Goal: Communication & Community: Ask a question

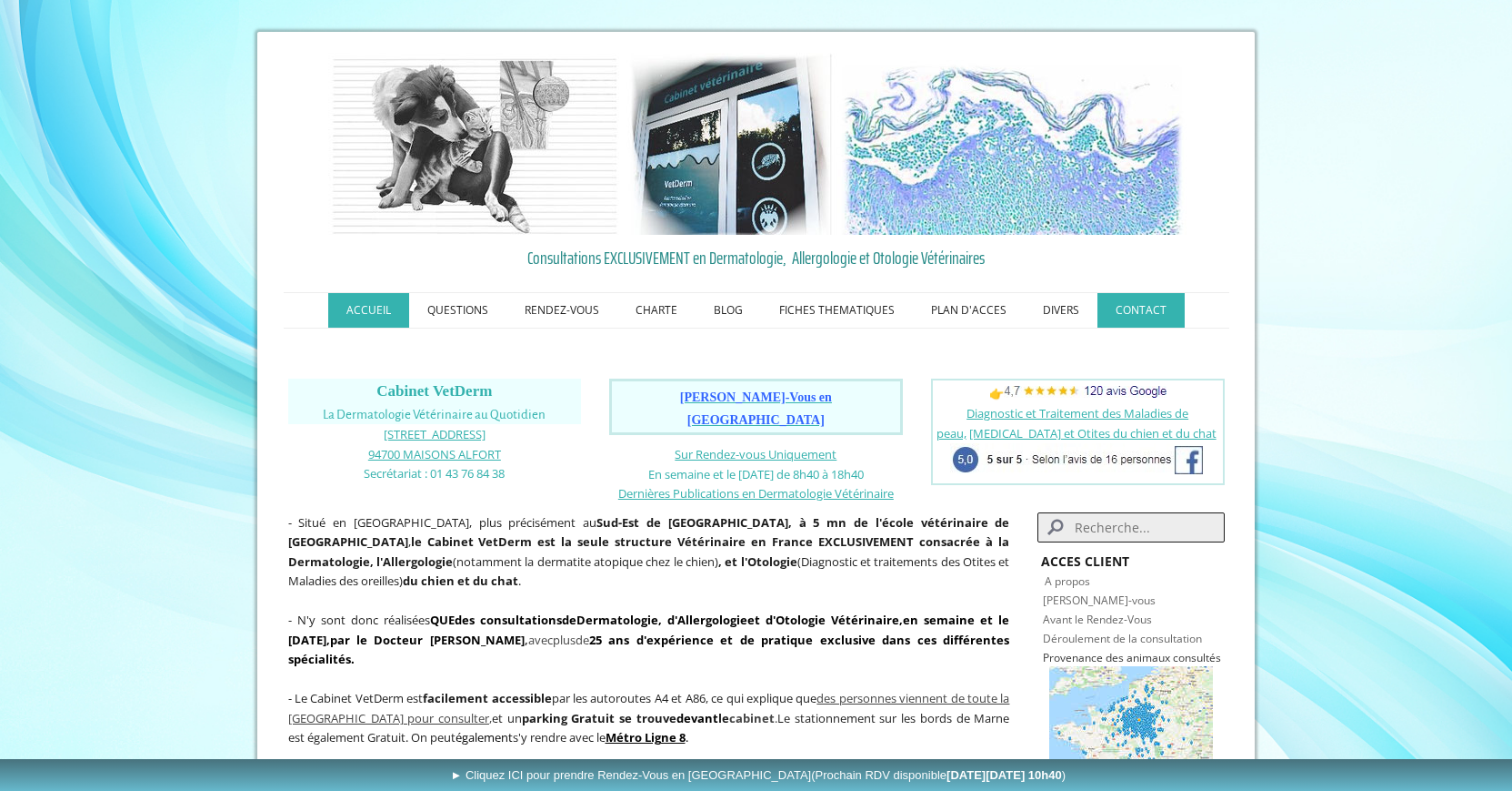
click at [1138, 311] on link "CONTACT" at bounding box center [1141, 310] width 87 height 35
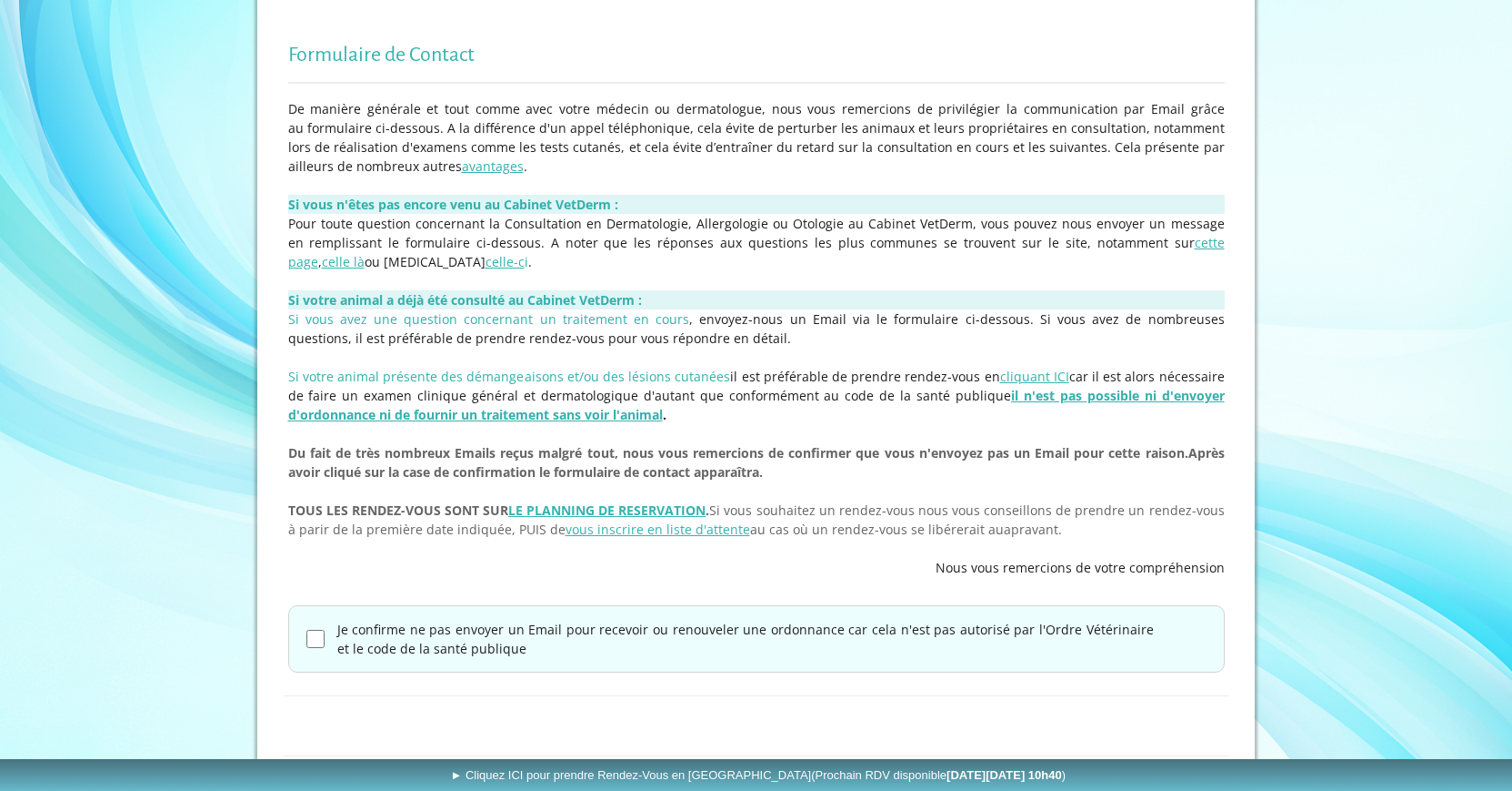
scroll to position [365, 0]
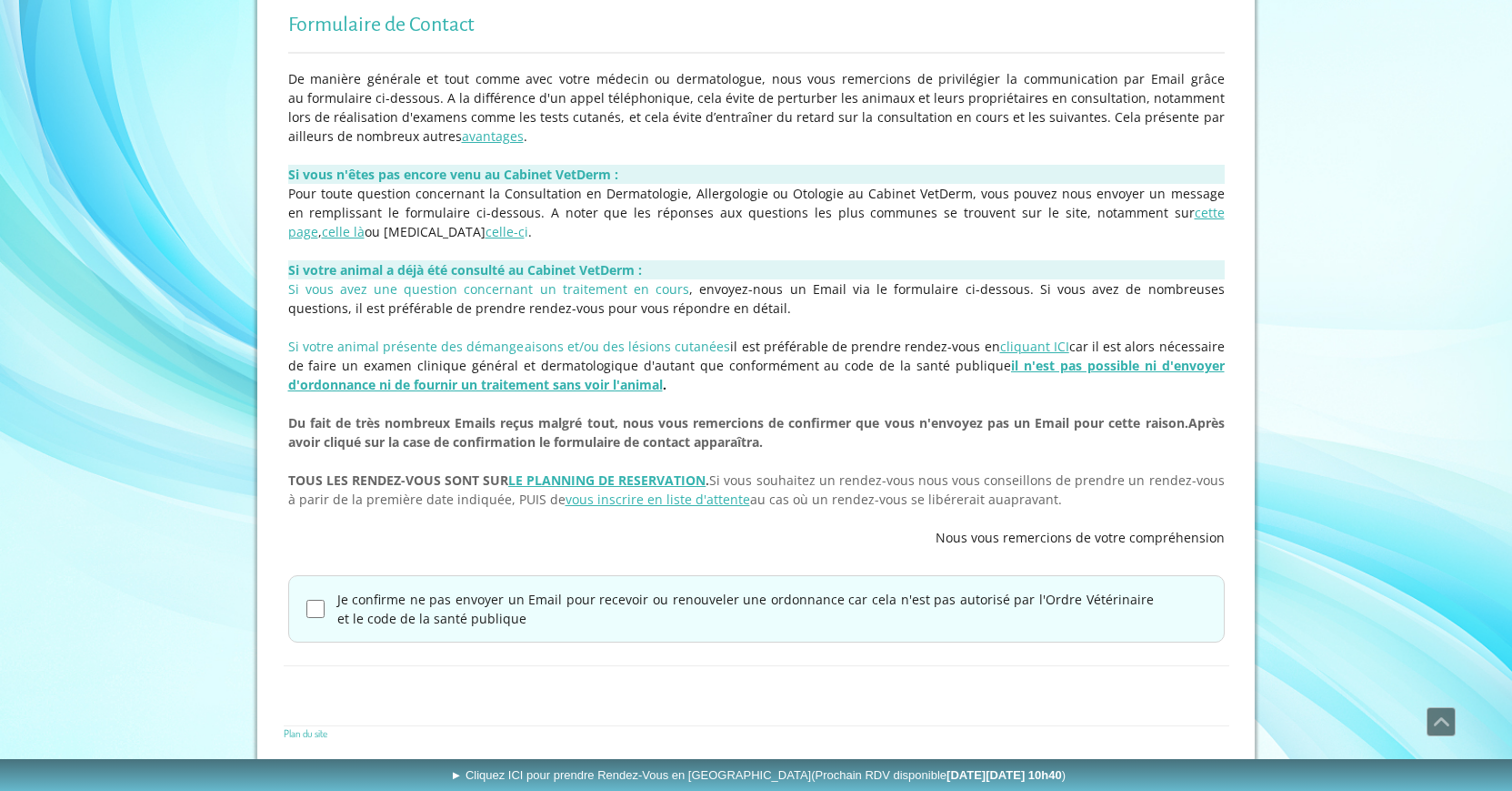
click at [322, 607] on input "Je confirme ne pas envoyer un Email pour recevoir ou renouveler une ordonnance …" at bounding box center [316, 609] width 18 height 18
checkbox input "true"
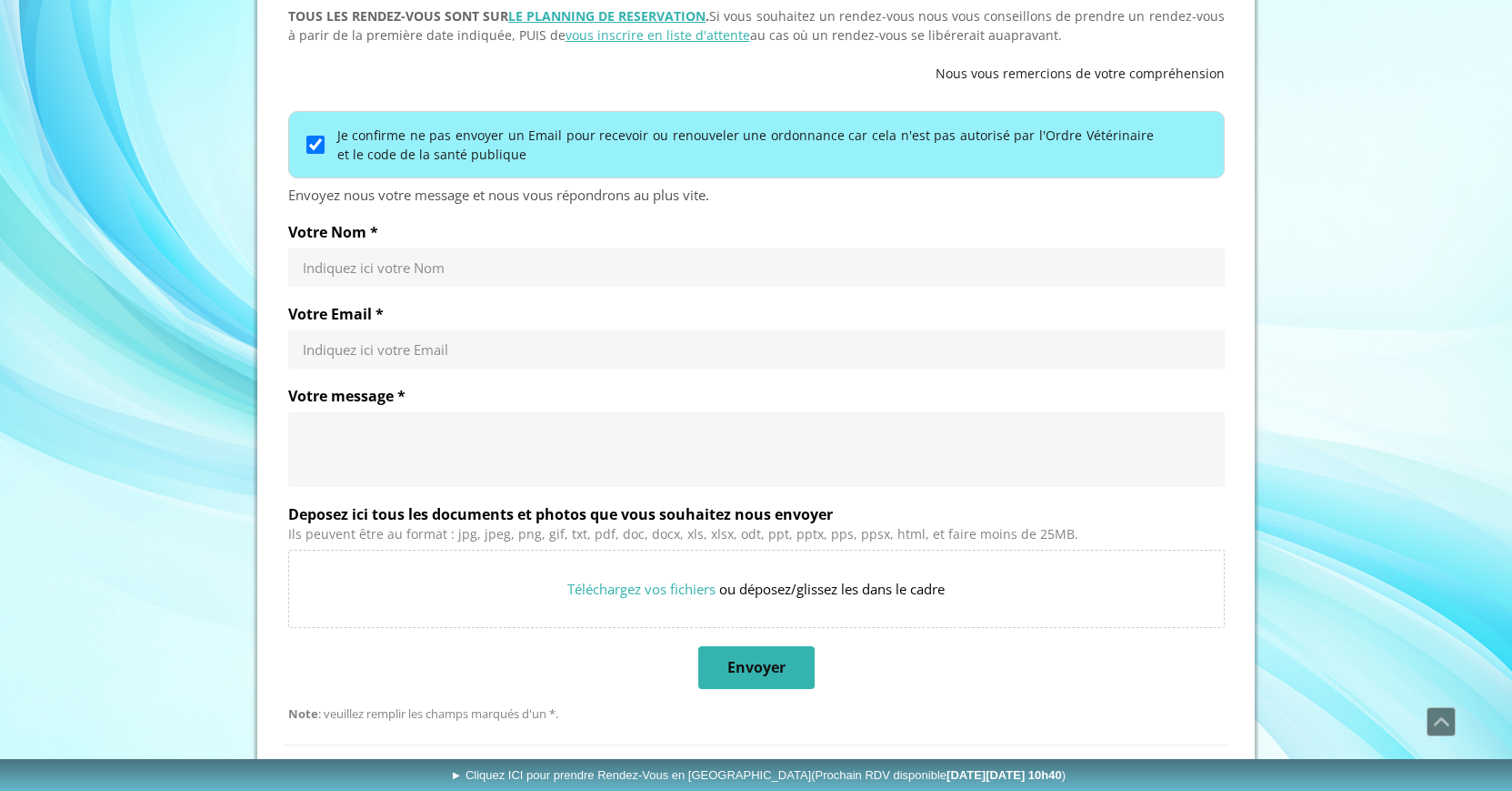
scroll to position [736, 0]
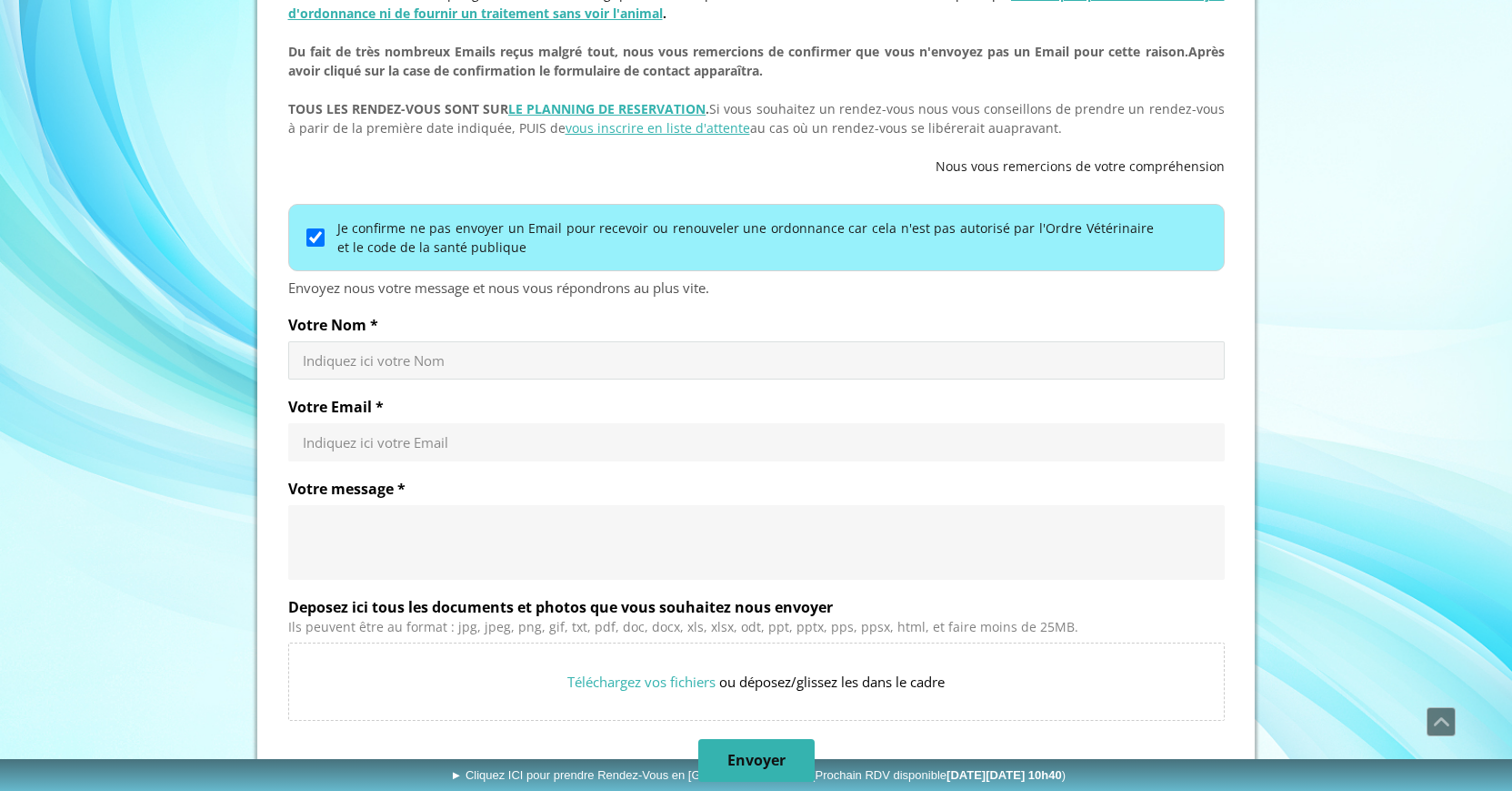
click at [468, 353] on input "Votre Nom *" at bounding box center [756, 360] width 907 height 18
type input "CALLEJON"
click at [447, 444] on input "Votre Email *" at bounding box center [756, 442] width 907 height 18
type input "[EMAIL_ADDRESS][DOMAIN_NAME]"
click at [419, 354] on input "Votre Nom *" at bounding box center [756, 360] width 907 height 18
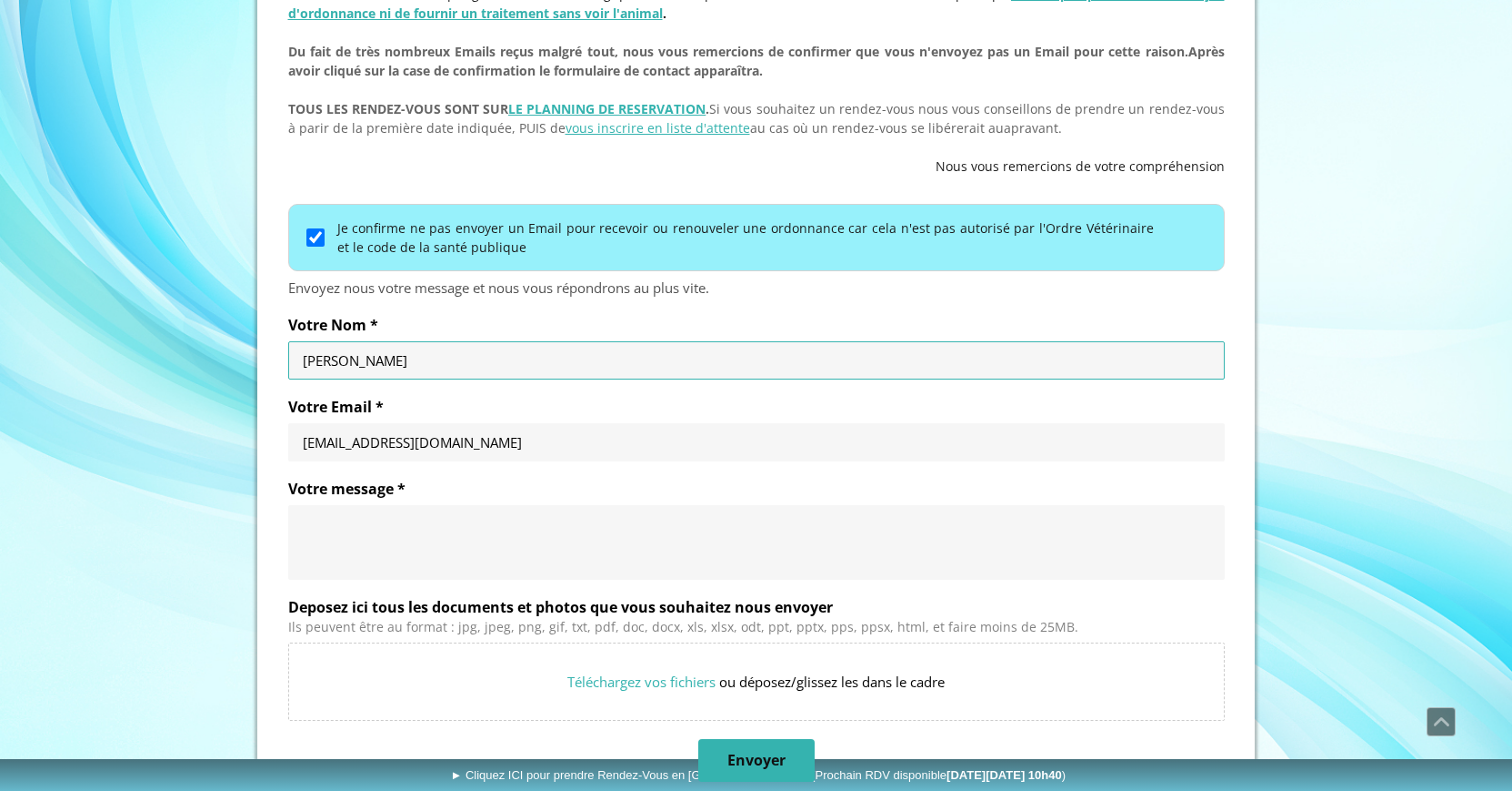
type input "[PERSON_NAME]"
click at [379, 535] on textarea "Votre message *" at bounding box center [756, 541] width 907 height 54
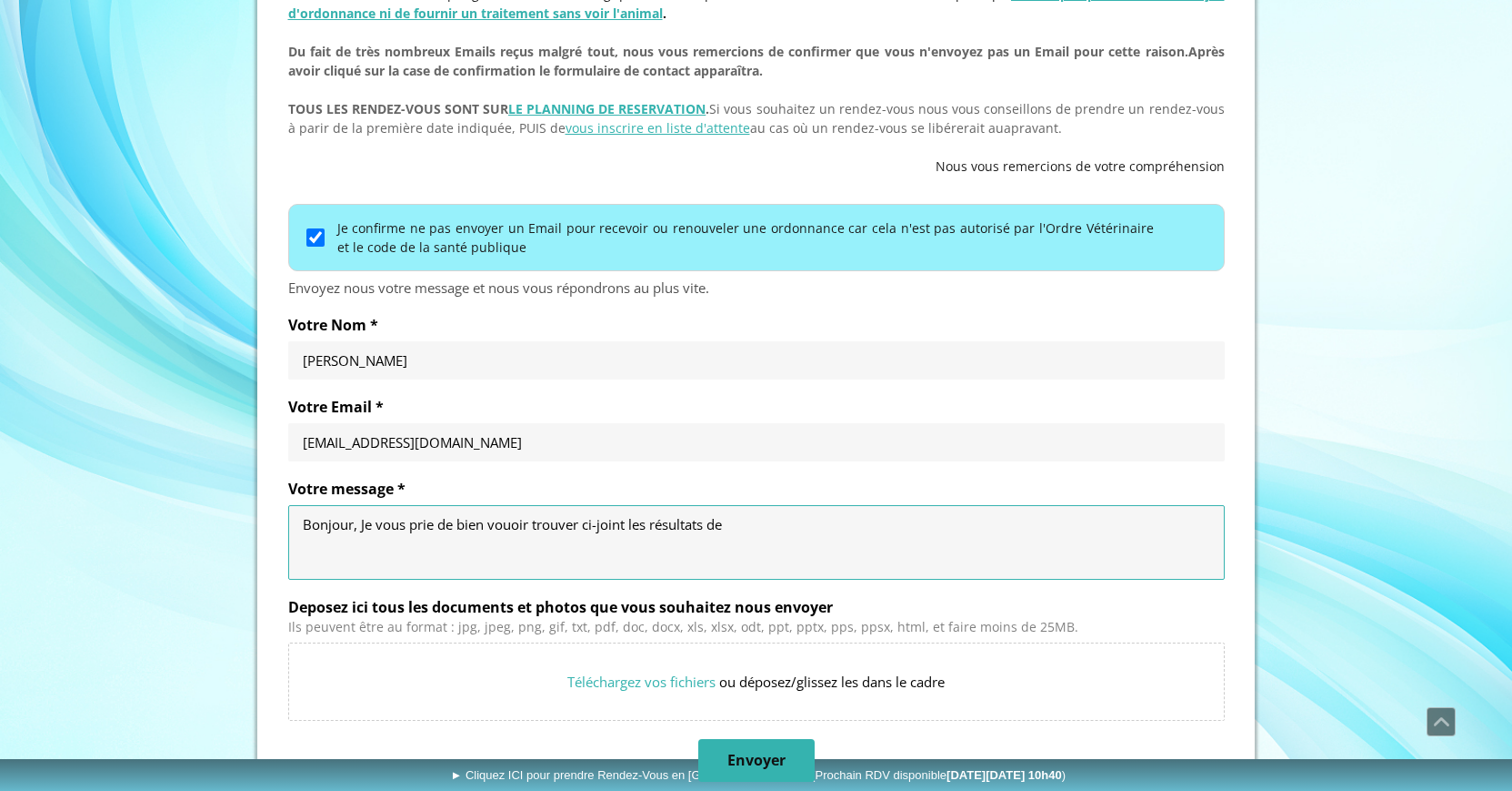
click at [508, 523] on textarea "Bonjour, Je vous prie de bien vouoir trouver ci-joint les résultats de" at bounding box center [756, 541] width 907 height 54
click at [745, 529] on textarea "Bonjour, Je vous prie de bien vouloir trouver ci-joint les résultats de" at bounding box center [756, 541] width 907 height 54
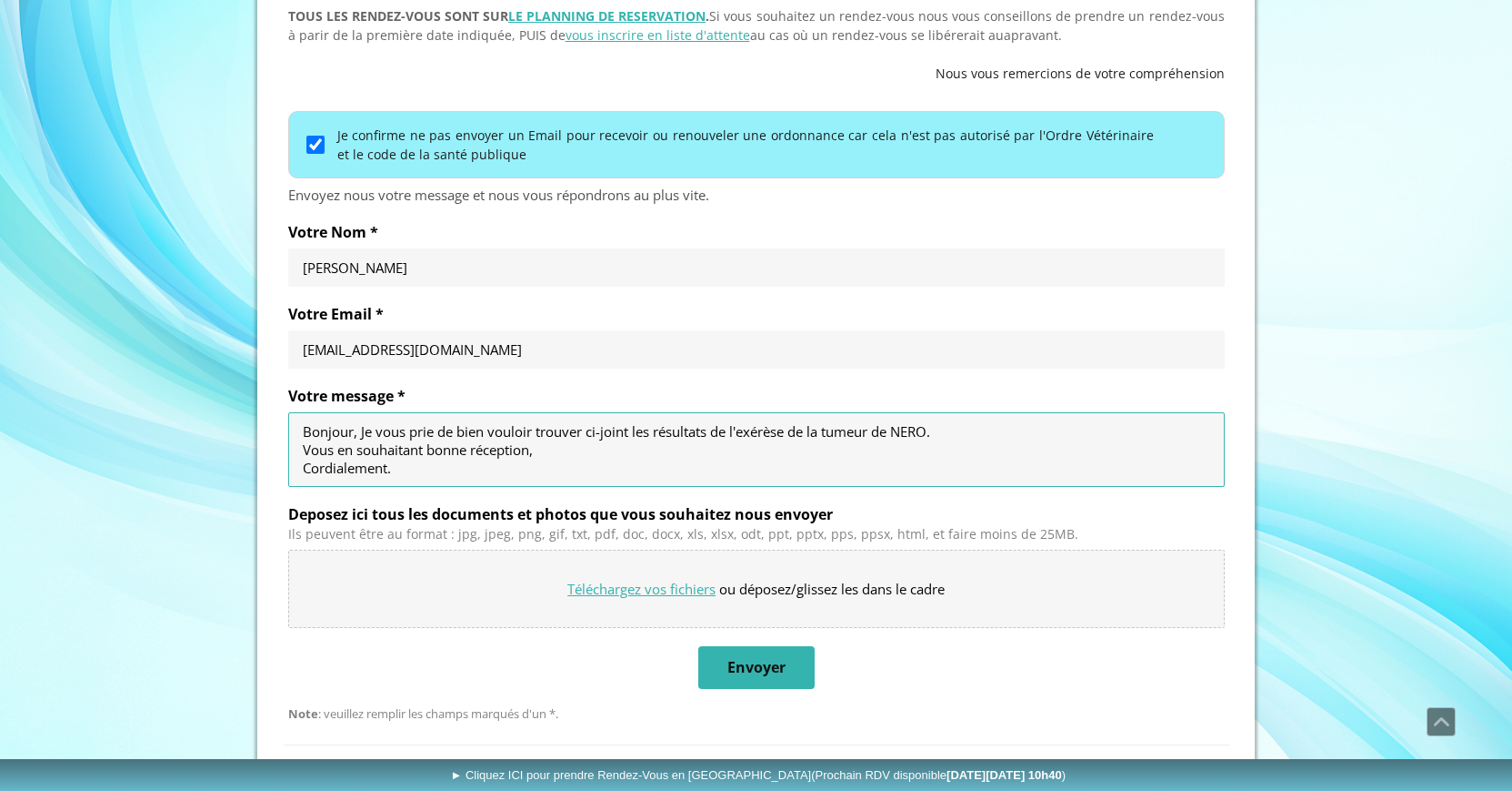
type textarea "Bonjour, Je vous prie de bien vouloir trouver ci-joint les résultats de l'exérè…"
click at [656, 580] on input "Deposez ici tous les documents et photos que vous souhaitez nous envoyer" at bounding box center [756, 588] width 935 height 76
type input "C:\fakepath\Resultats exerese NERO.pdf"
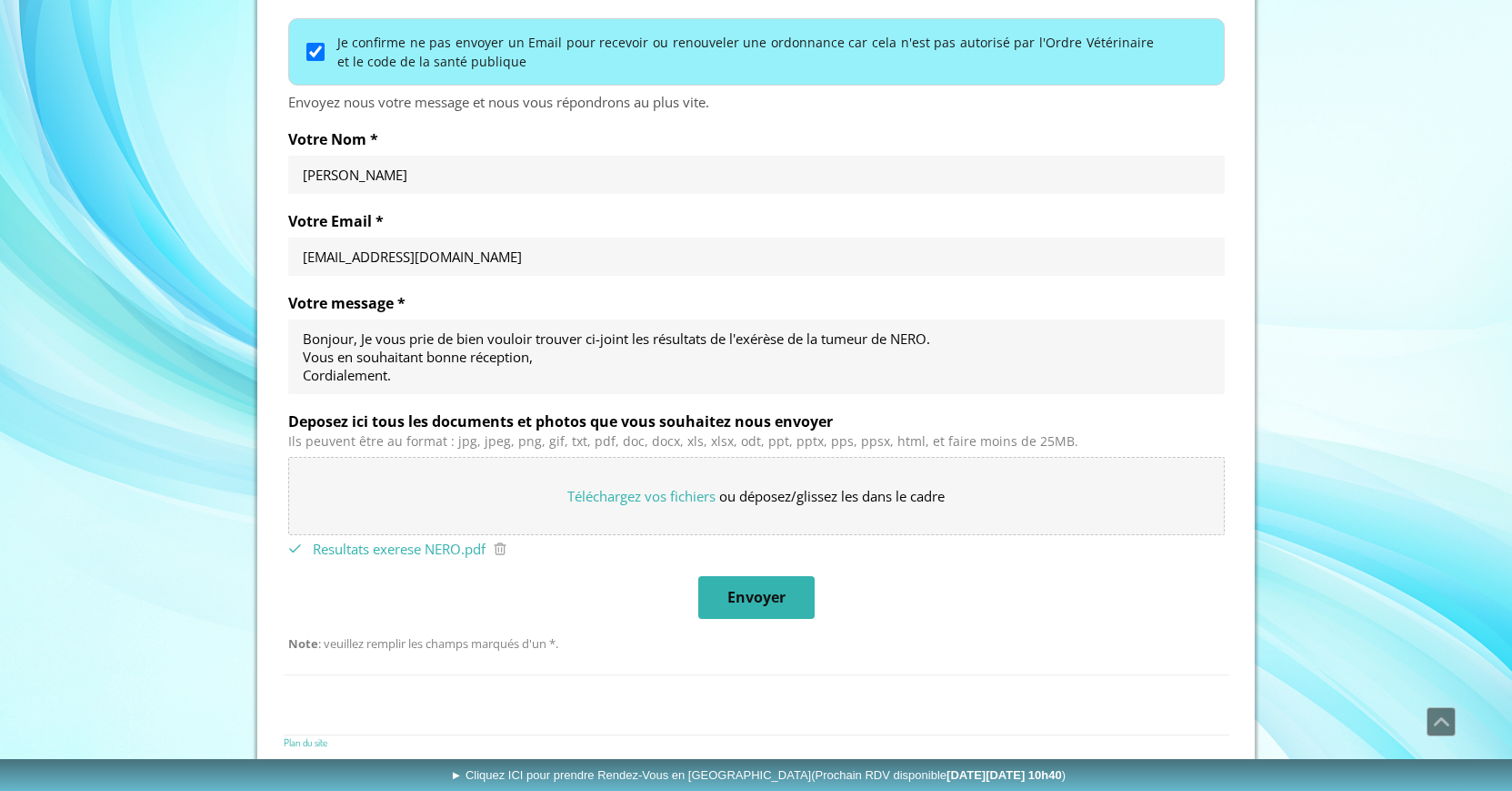
scroll to position [931, 0]
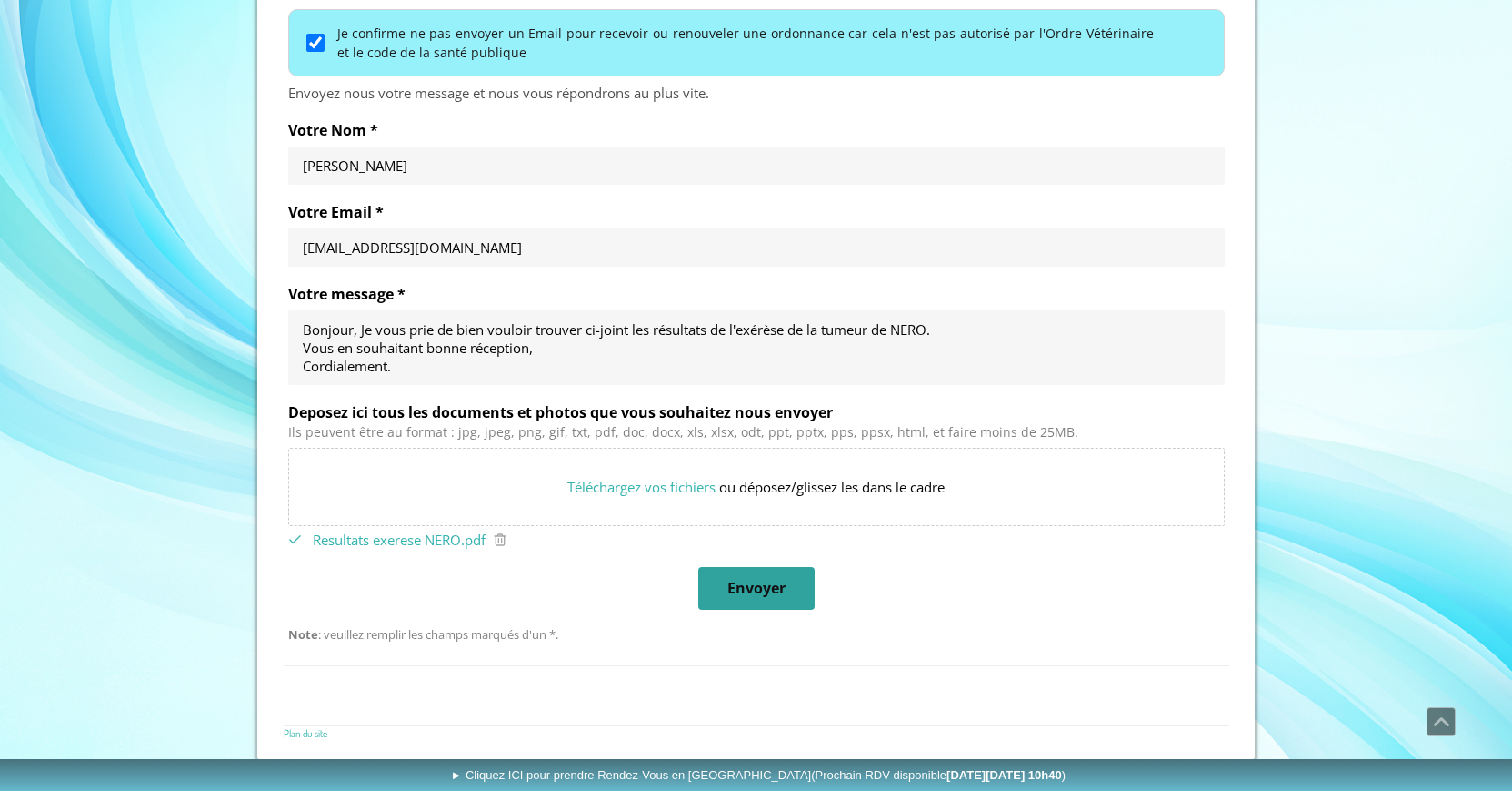
click at [771, 588] on span "Envoyer" at bounding box center [756, 588] width 58 height 19
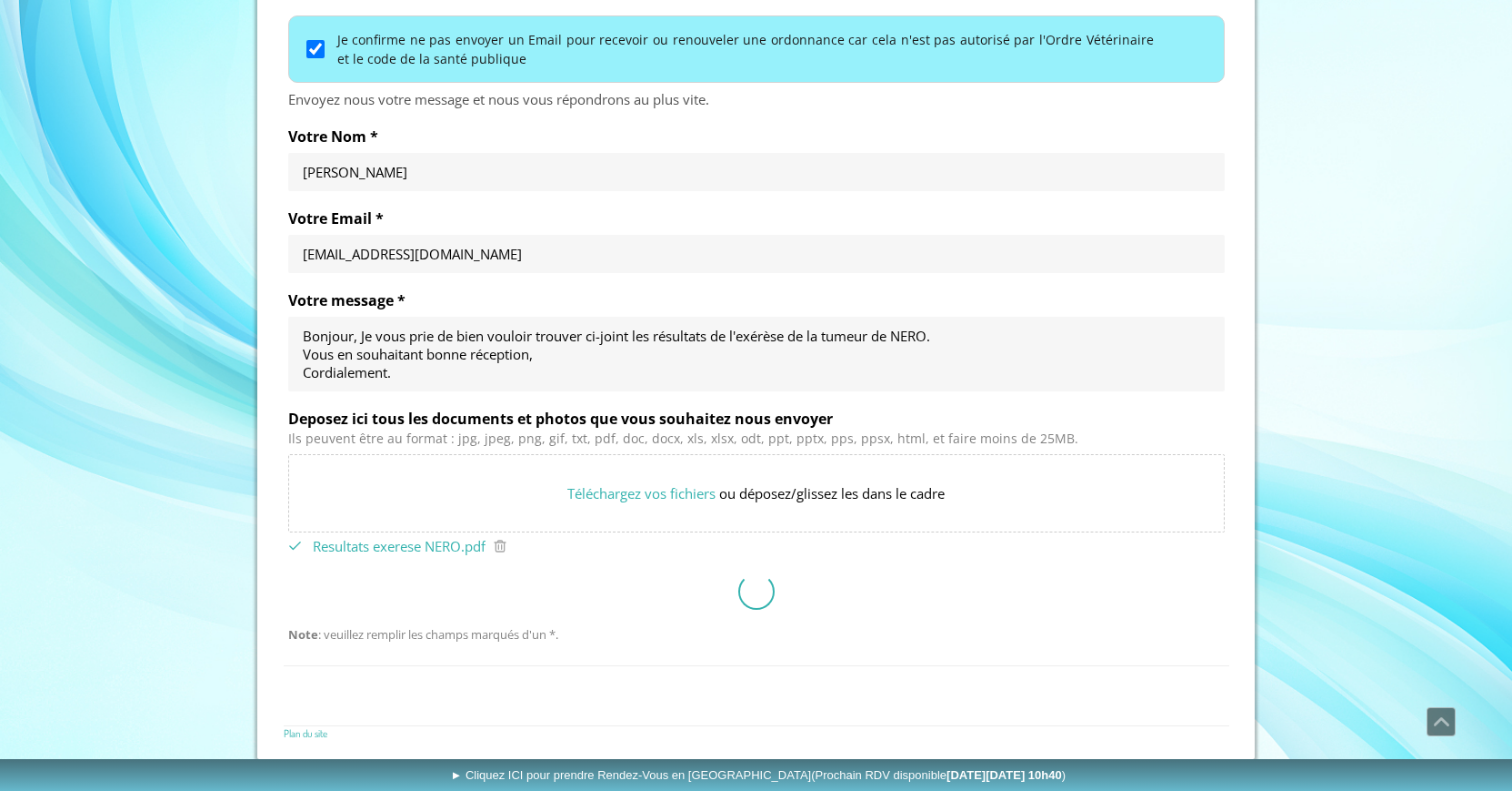
scroll to position [541, 0]
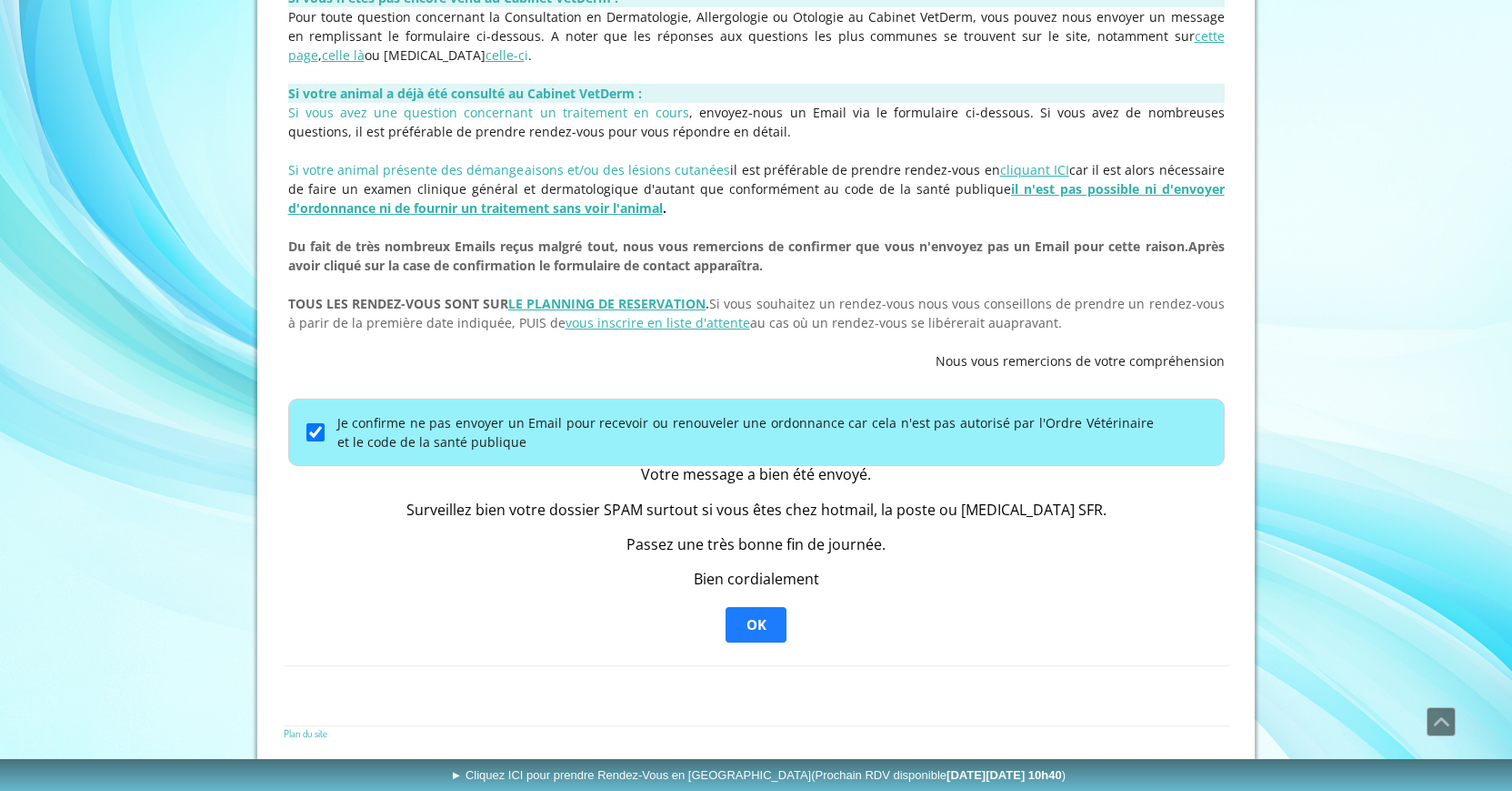
click at [768, 613] on span "OK" at bounding box center [756, 625] width 57 height 33
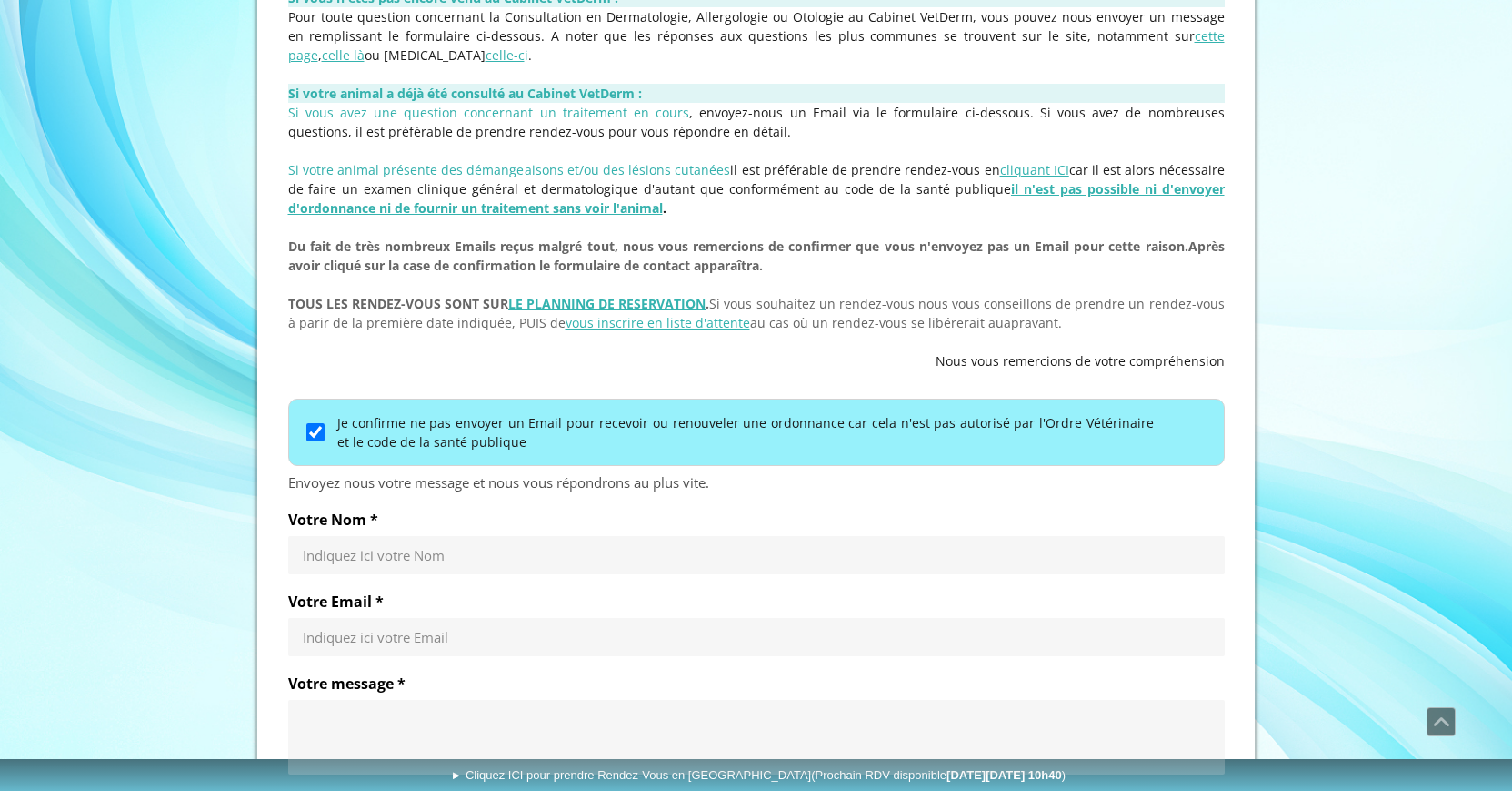
scroll to position [263, 0]
